Goal: Task Accomplishment & Management: Manage account settings

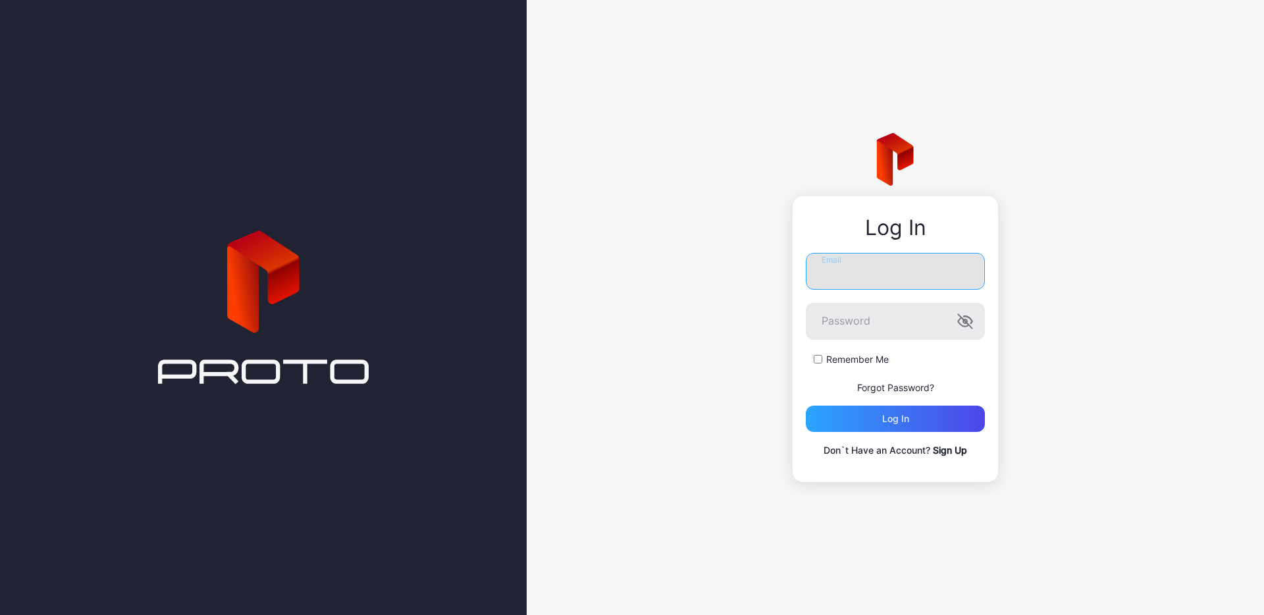
click at [916, 265] on input "Email" at bounding box center [895, 271] width 179 height 37
type input "**********"
click at [905, 419] on div "Log in" at bounding box center [895, 418] width 27 height 11
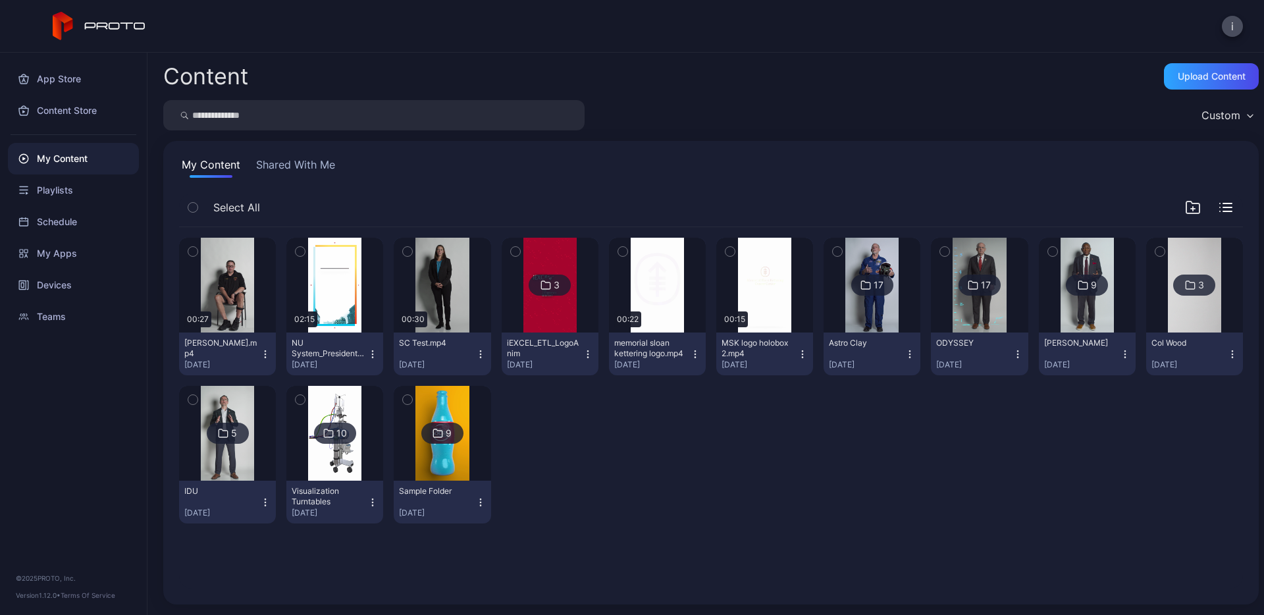
click at [866, 263] on img at bounding box center [871, 285] width 53 height 95
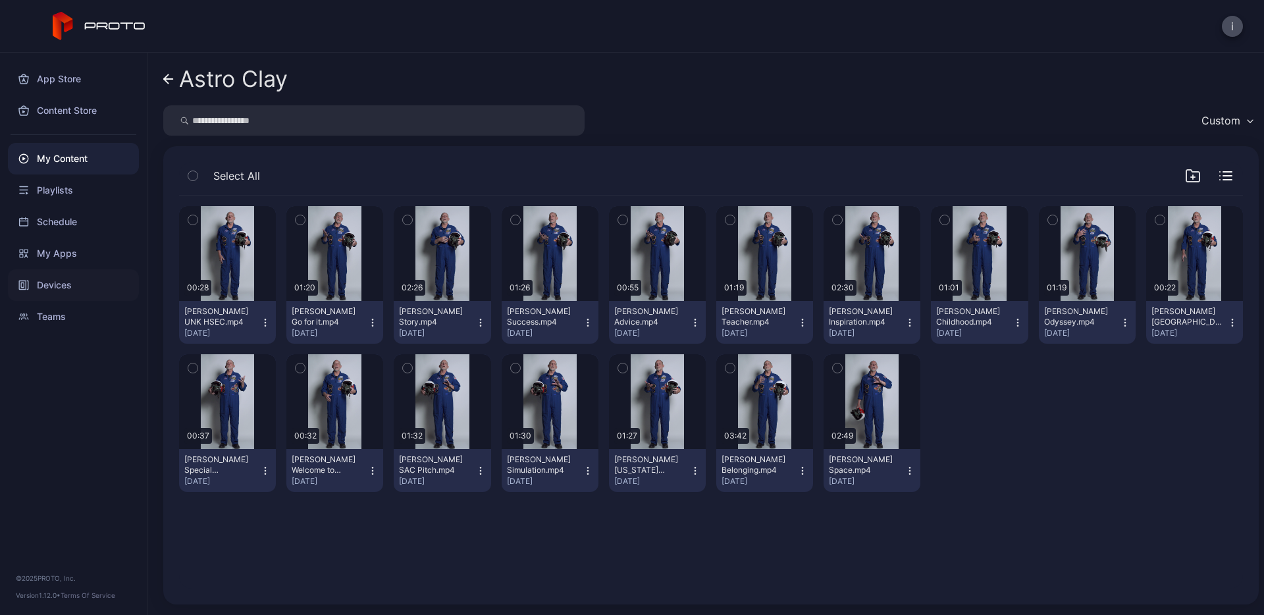
click at [65, 285] on div "Devices" at bounding box center [73, 285] width 131 height 32
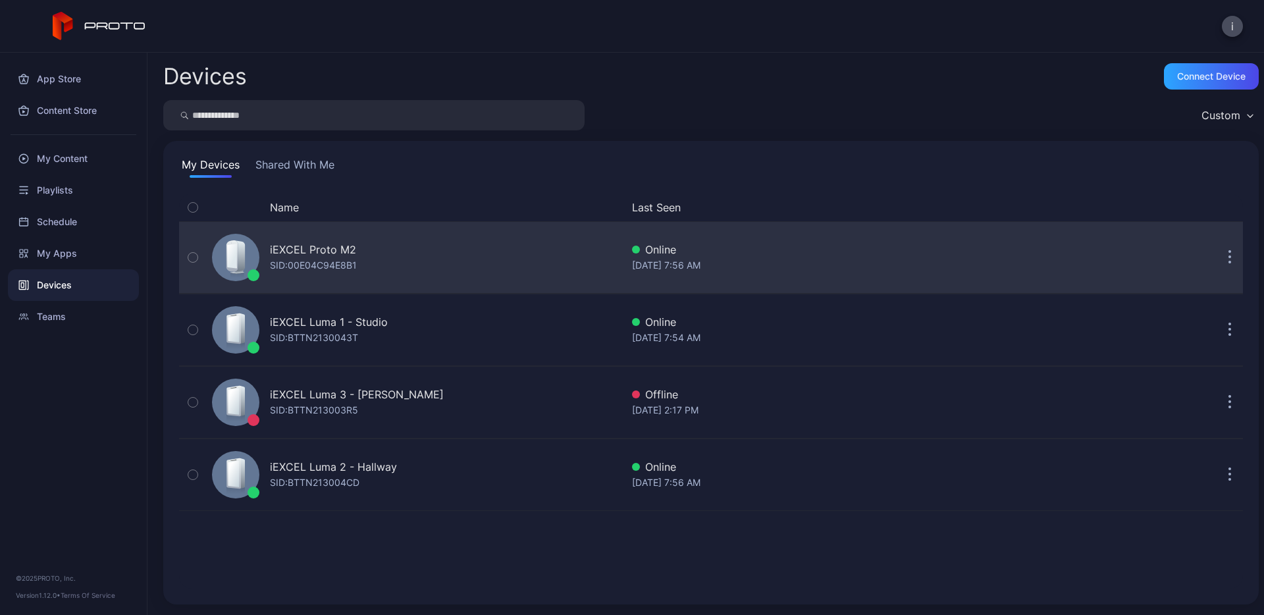
click at [318, 248] on div "iEXCEL Proto M2" at bounding box center [313, 250] width 86 height 16
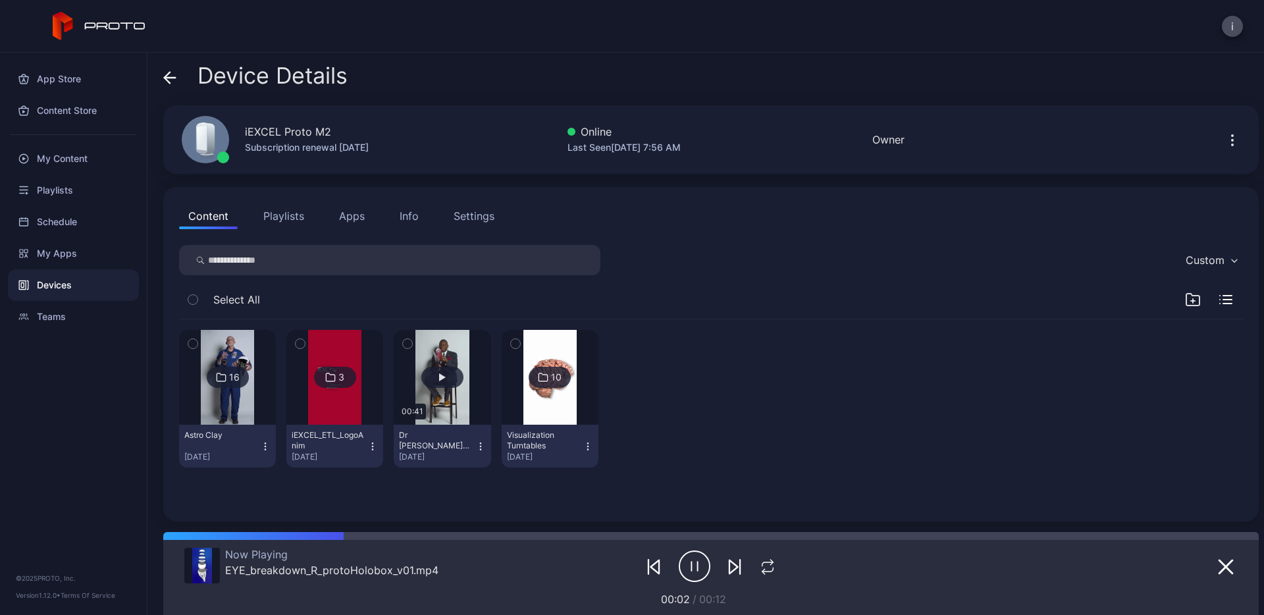
click at [449, 398] on button "button" at bounding box center [442, 377] width 97 height 95
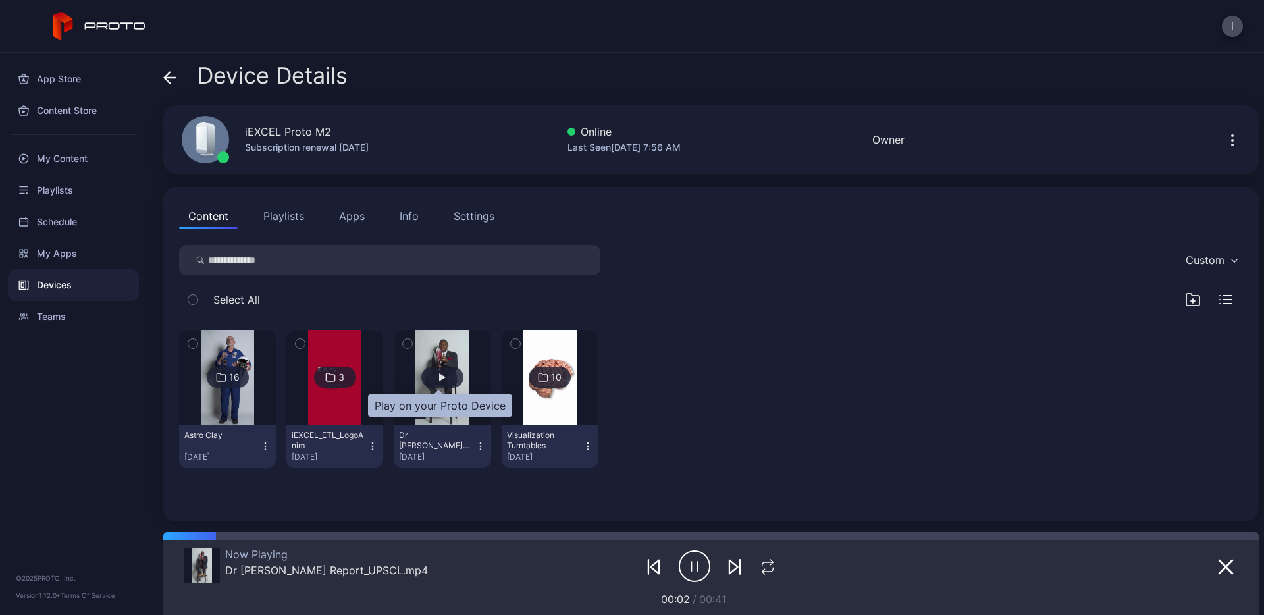
click at [441, 376] on div "button" at bounding box center [442, 377] width 7 height 8
click at [292, 215] on button "Playlists" at bounding box center [283, 216] width 59 height 26
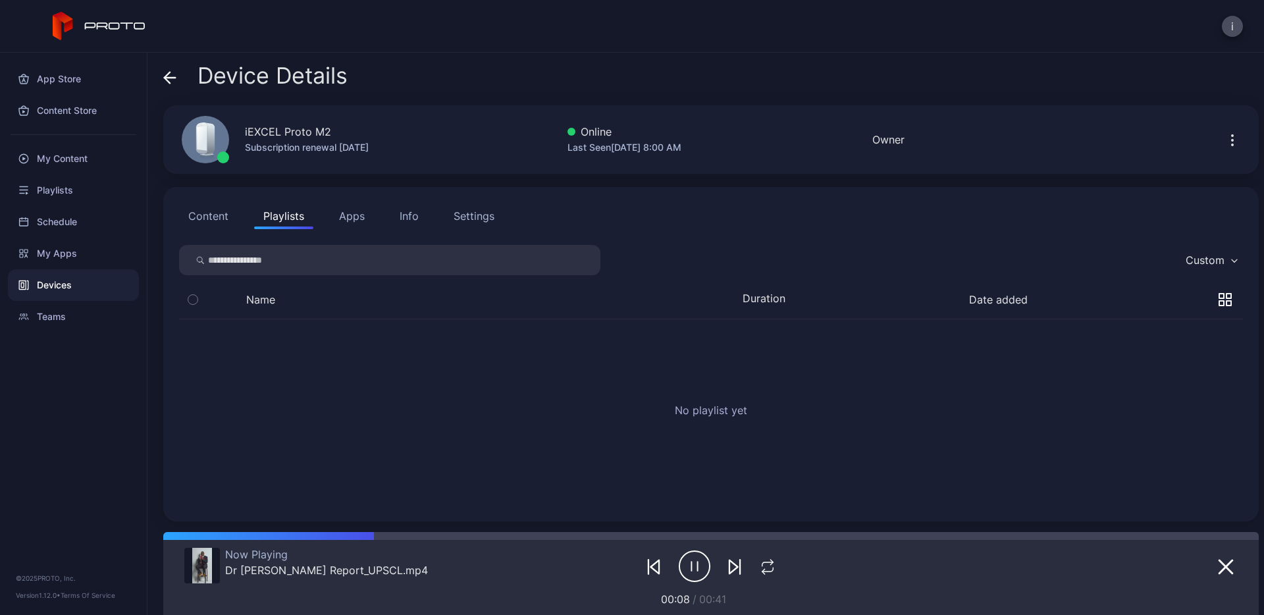
click at [210, 219] on button "Content" at bounding box center [208, 216] width 59 height 26
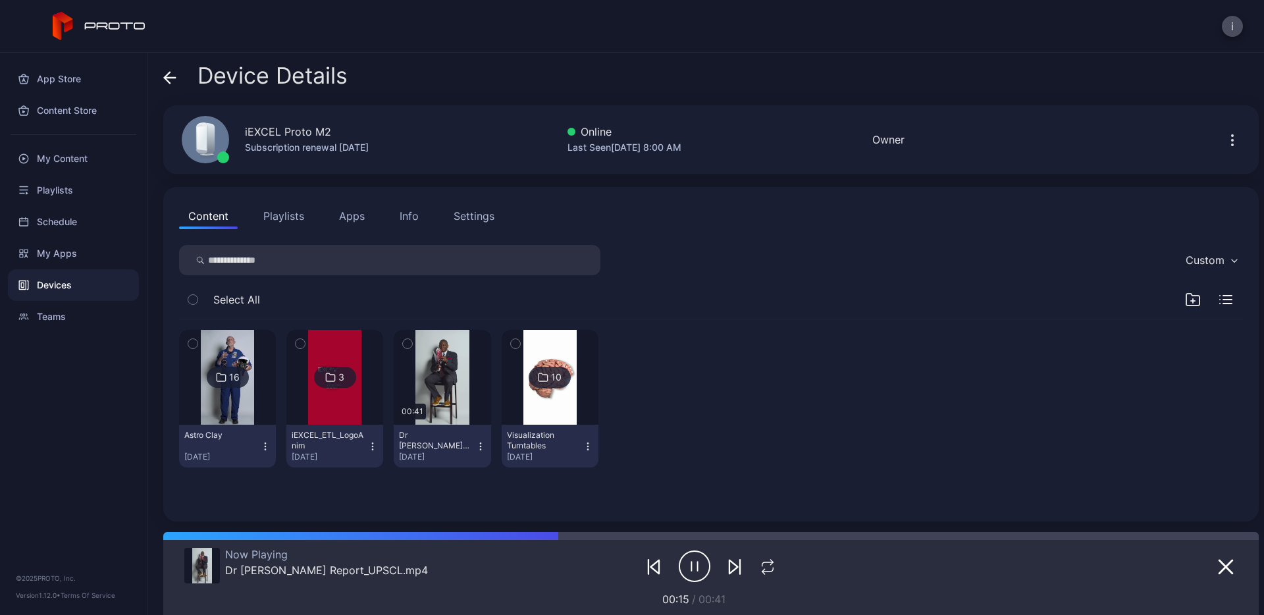
click at [417, 219] on button "Info" at bounding box center [409, 216] width 38 height 26
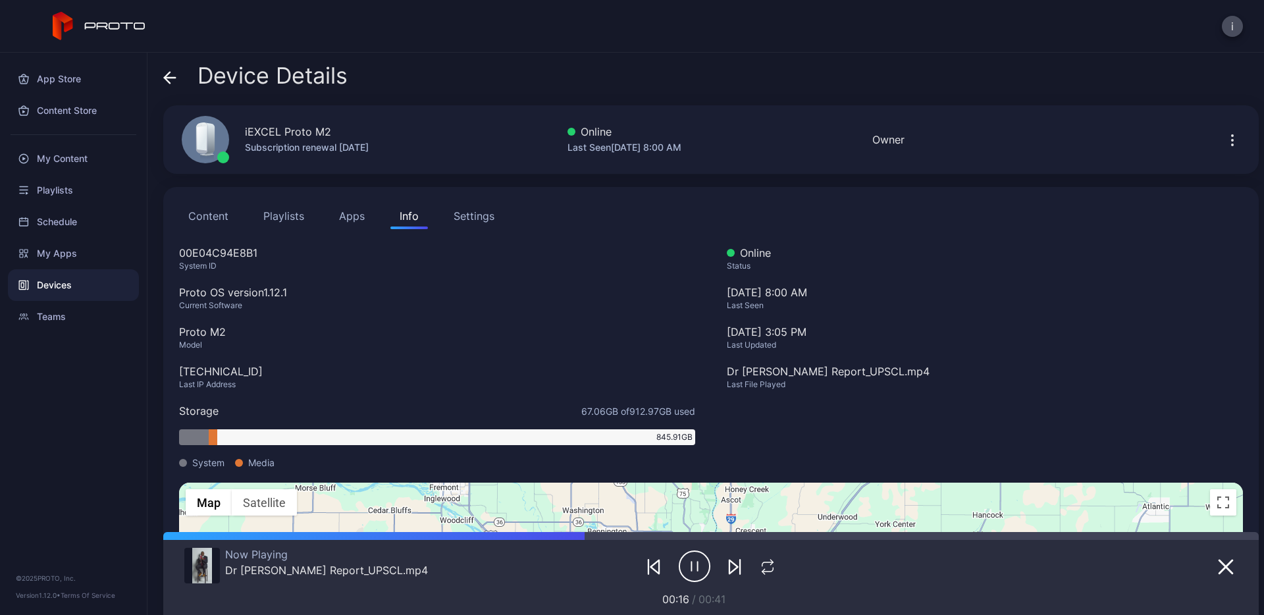
click at [448, 217] on button "Settings" at bounding box center [473, 216] width 59 height 26
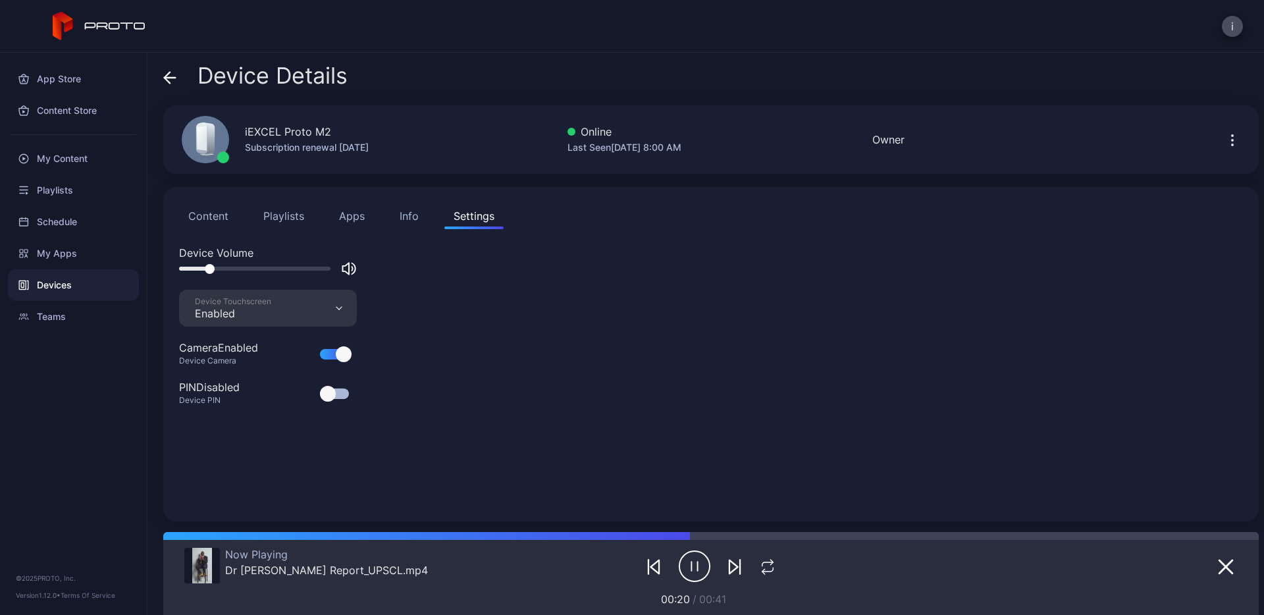
drag, startPoint x: 259, startPoint y: 269, endPoint x: 207, endPoint y: 271, distance: 52.0
click at [207, 271] on div at bounding box center [210, 269] width 10 height 10
